Goal: Find specific page/section: Find specific page/section

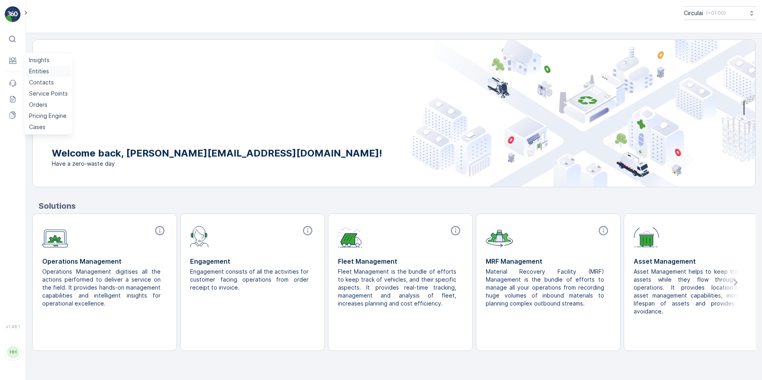
click at [37, 73] on p "Entities" at bounding box center [39, 71] width 20 height 8
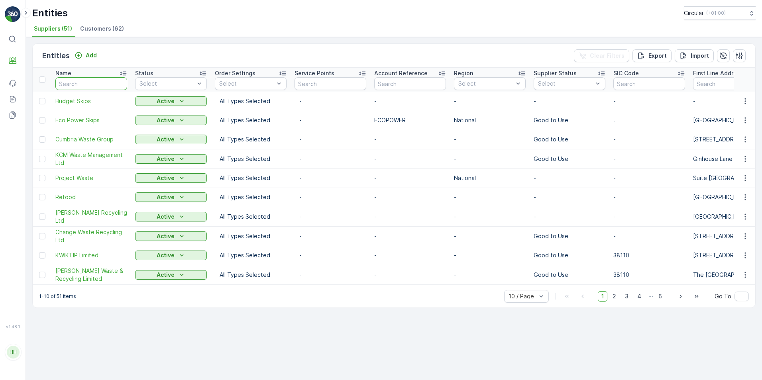
click at [65, 78] on input "text" at bounding box center [91, 83] width 72 height 13
click at [98, 25] on span "Customers (62)" at bounding box center [102, 29] width 44 height 8
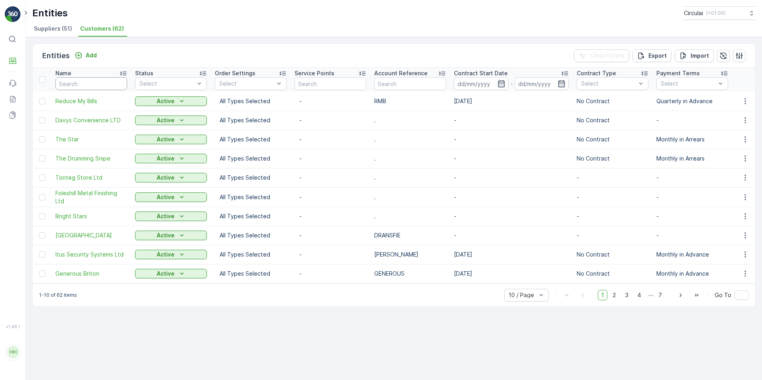
click at [69, 84] on input "text" at bounding box center [91, 83] width 72 height 13
type input "folesill"
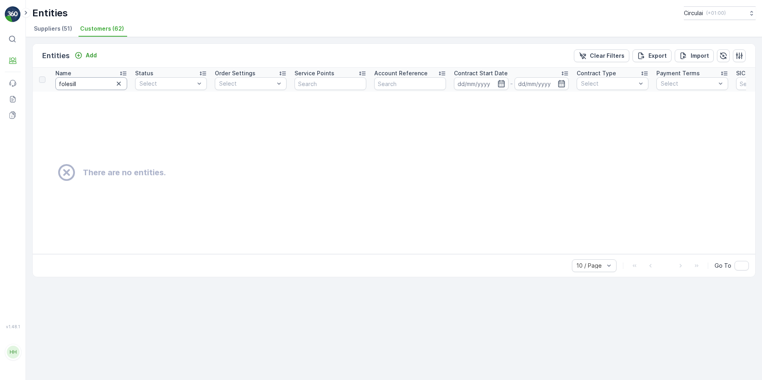
click at [97, 79] on input "folesill" at bounding box center [91, 83] width 72 height 13
type input "foles"
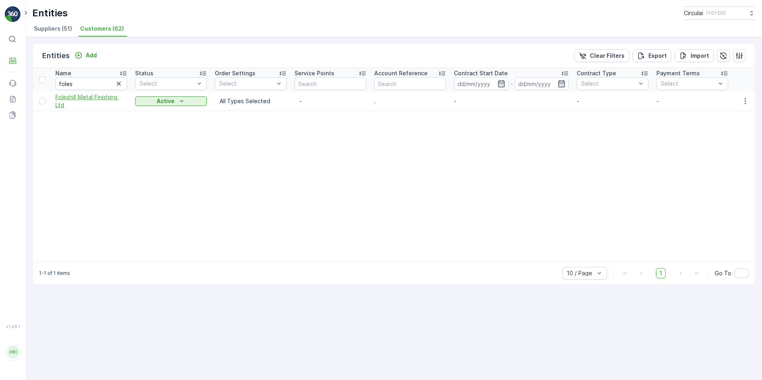
click at [98, 97] on span "Foleshill Metal Finishing Ltd" at bounding box center [91, 101] width 72 height 16
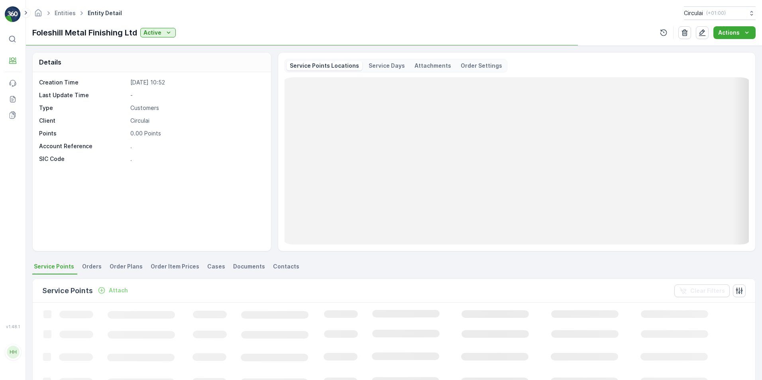
click at [273, 263] on span "Contacts" at bounding box center [286, 267] width 26 height 8
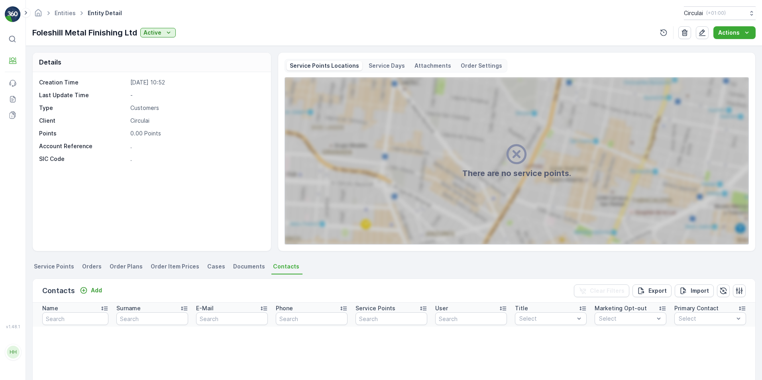
scroll to position [120, 0]
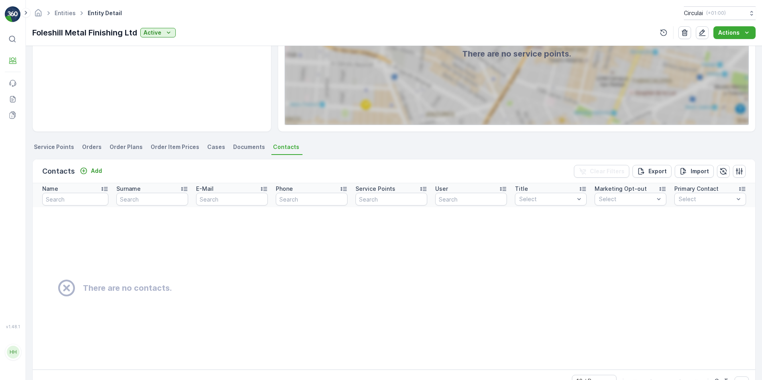
click at [45, 145] on span "Service Points" at bounding box center [54, 147] width 40 height 8
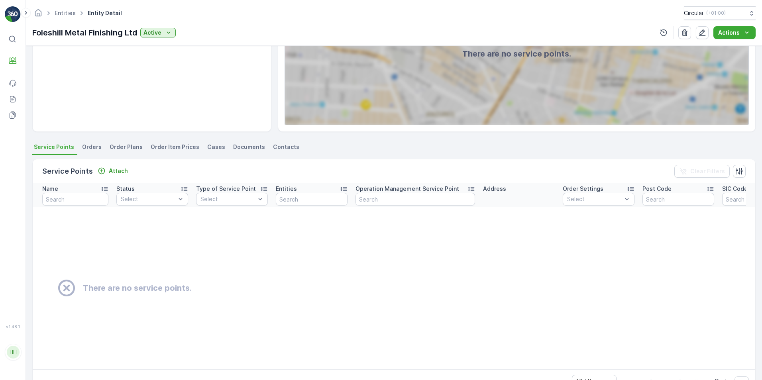
click at [82, 148] on span "Orders" at bounding box center [92, 147] width 20 height 8
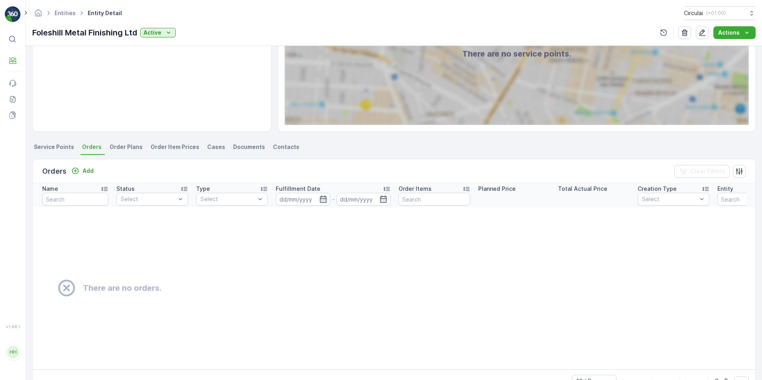
click at [275, 142] on li "Contacts" at bounding box center [286, 148] width 31 height 14
